Goal: Information Seeking & Learning: Learn about a topic

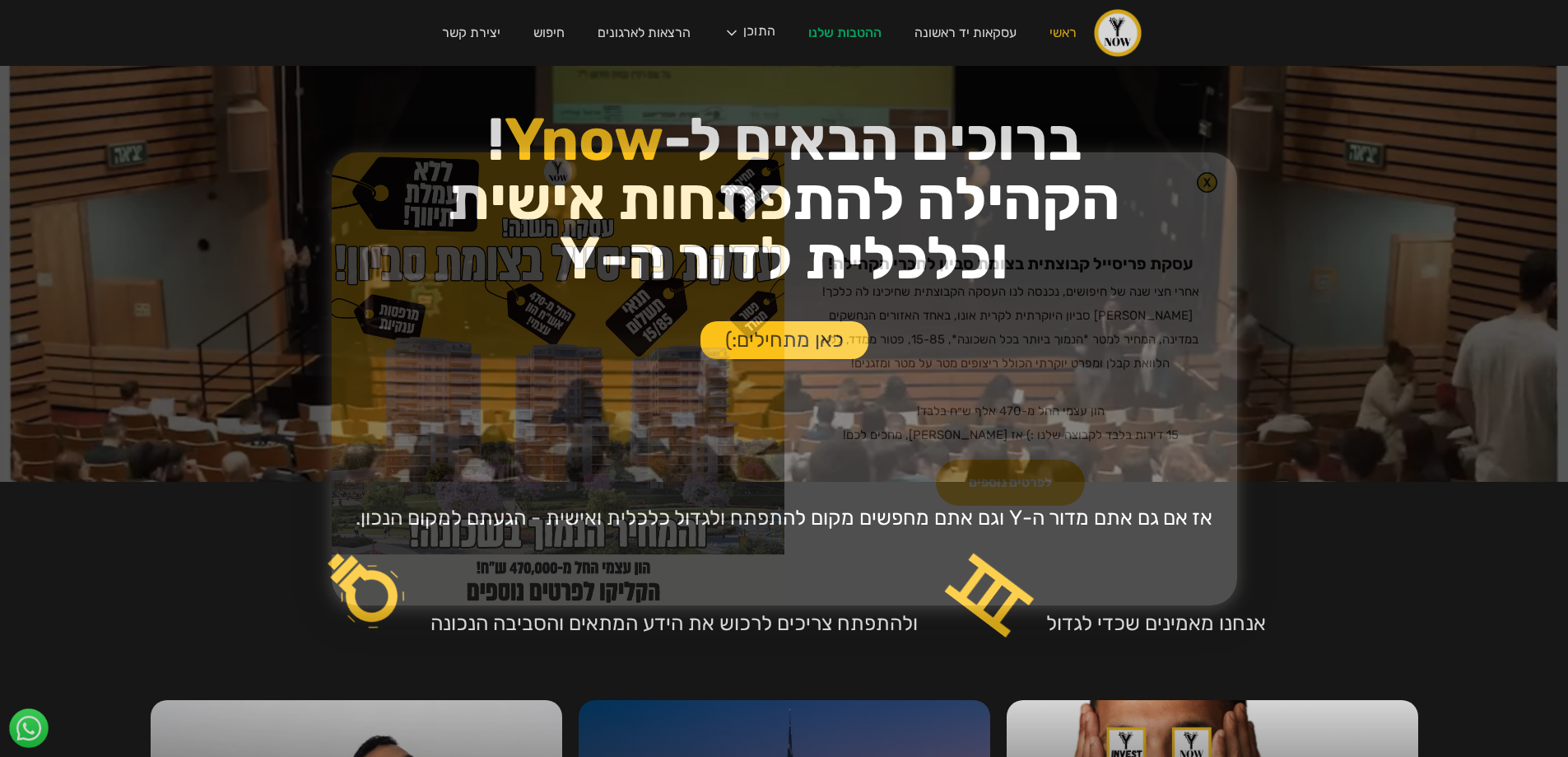
scroll to position [247, 0]
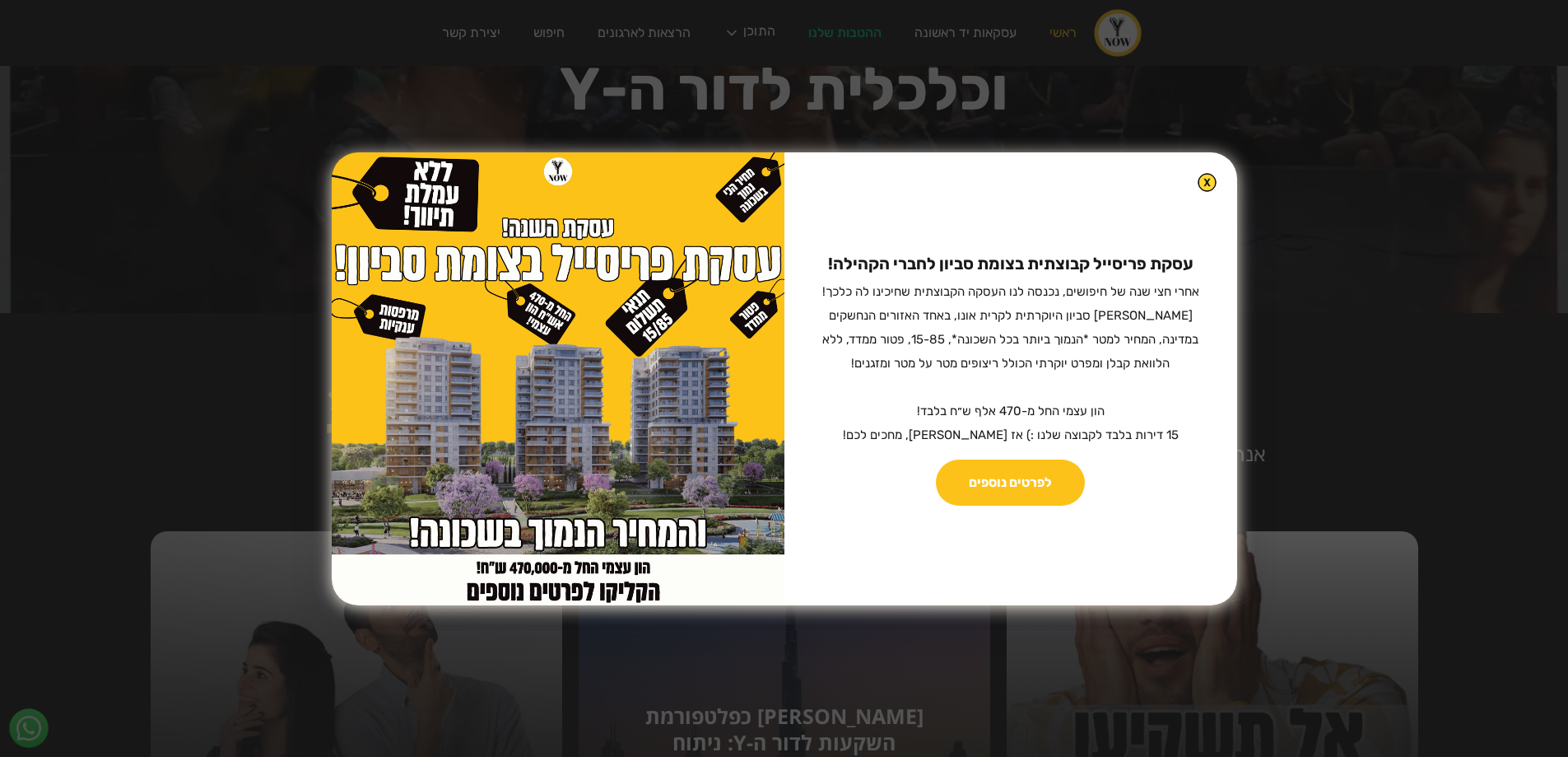
click at [1193, 192] on div "עסקת פריסייל קבוצתית בצומת סביון לחברי הקהילה! ‍ אחרי חצי שנה של חיפושים, נכנסה…" at bounding box center [1011, 378] width 453 height 453
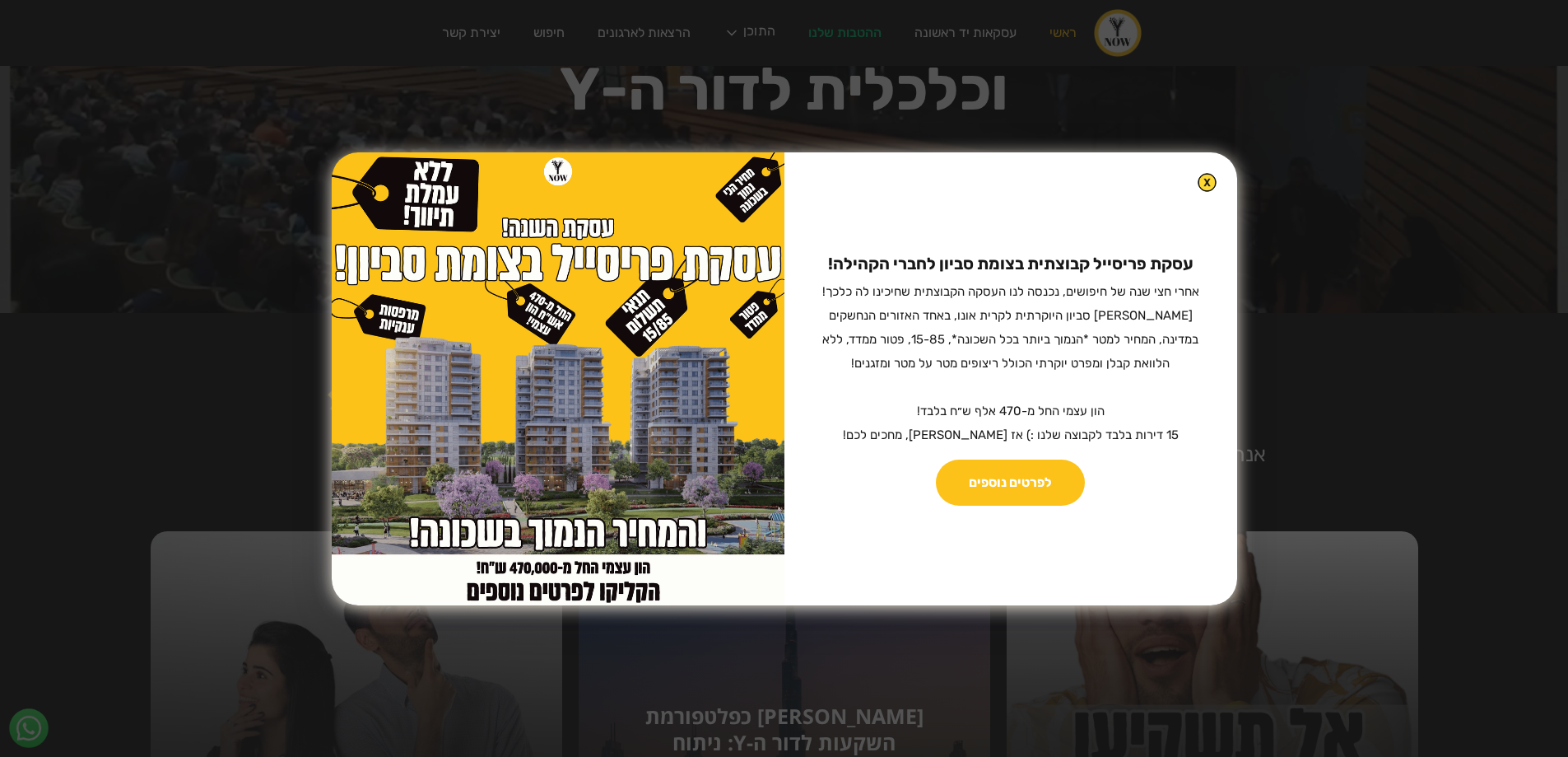
click at [1198, 182] on img at bounding box center [1208, 183] width 19 height 19
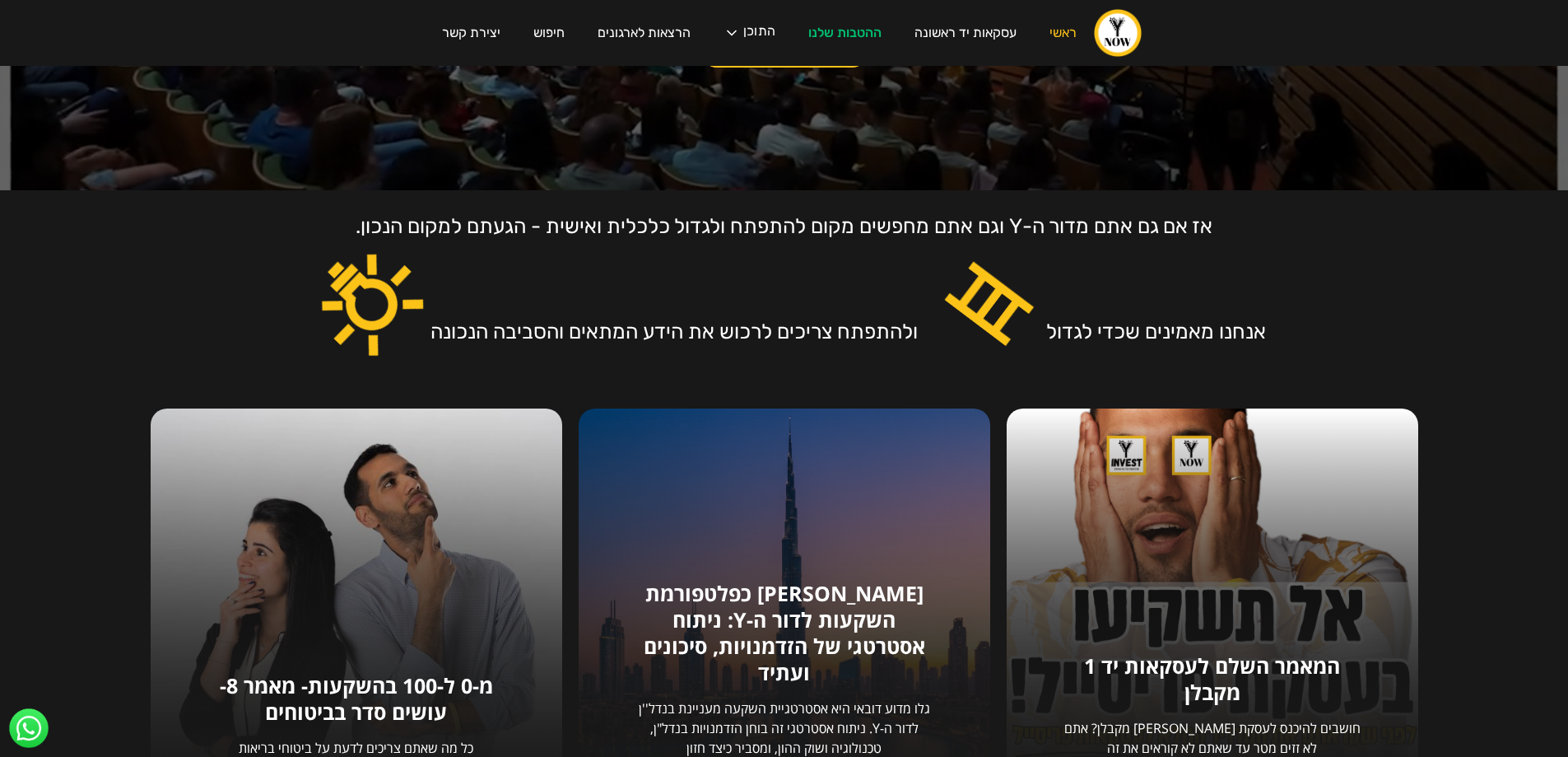
scroll to position [659, 0]
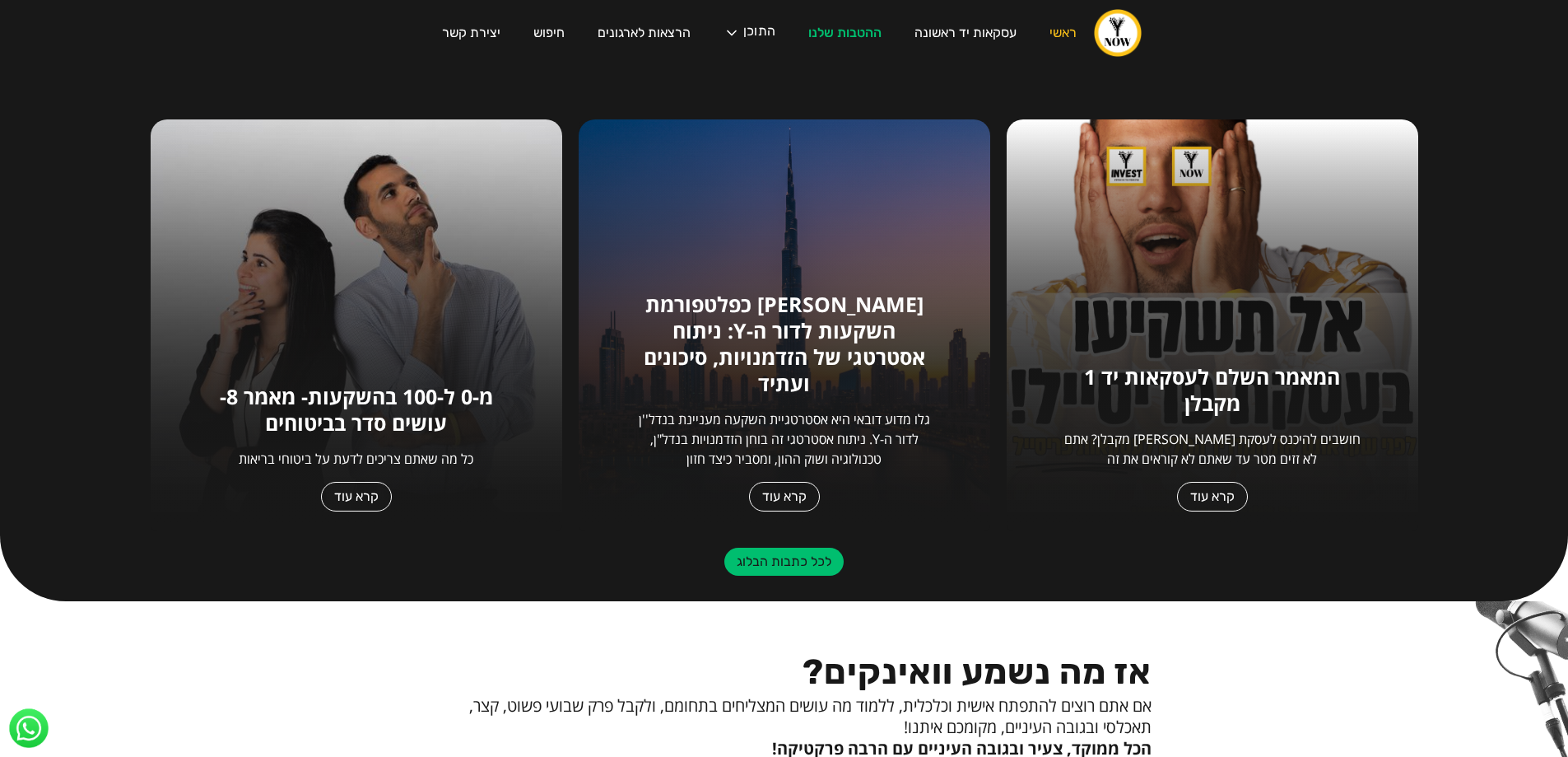
click at [335, 486] on link "קרא עוד" at bounding box center [356, 496] width 71 height 30
